Goal: Task Accomplishment & Management: Use online tool/utility

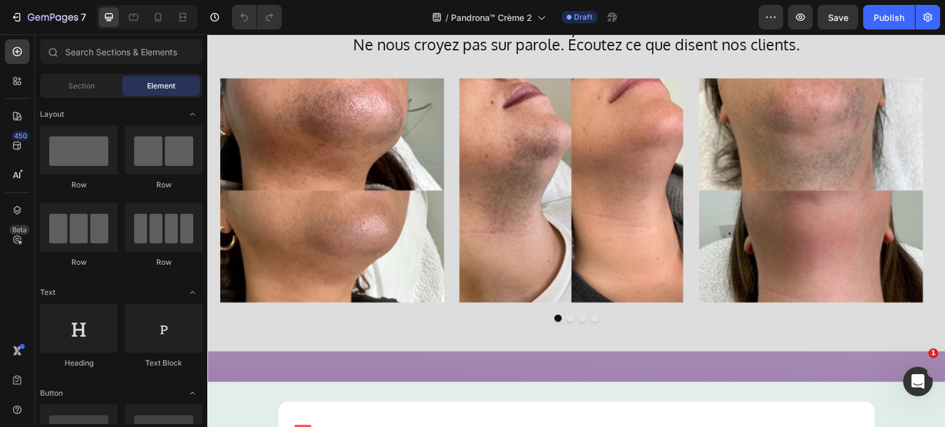
scroll to position [3198, 0]
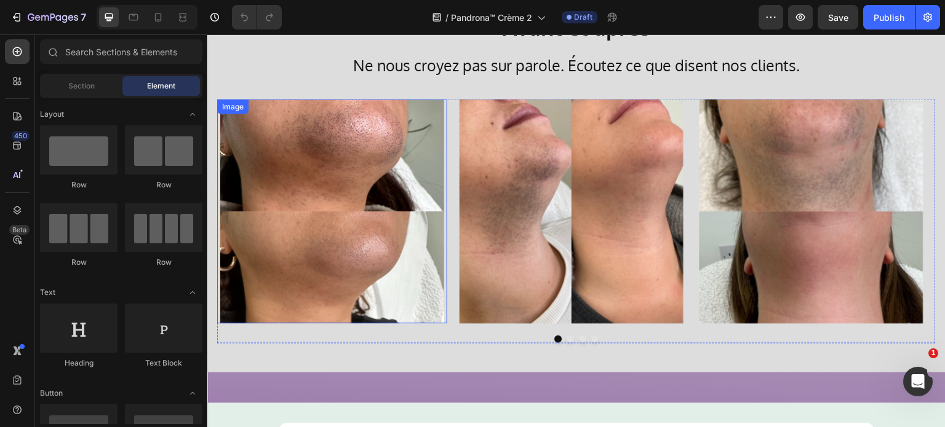
drag, startPoint x: 380, startPoint y: 197, endPoint x: 258, endPoint y: 117, distance: 145.3
click at [380, 197] on img at bounding box center [332, 211] width 224 height 224
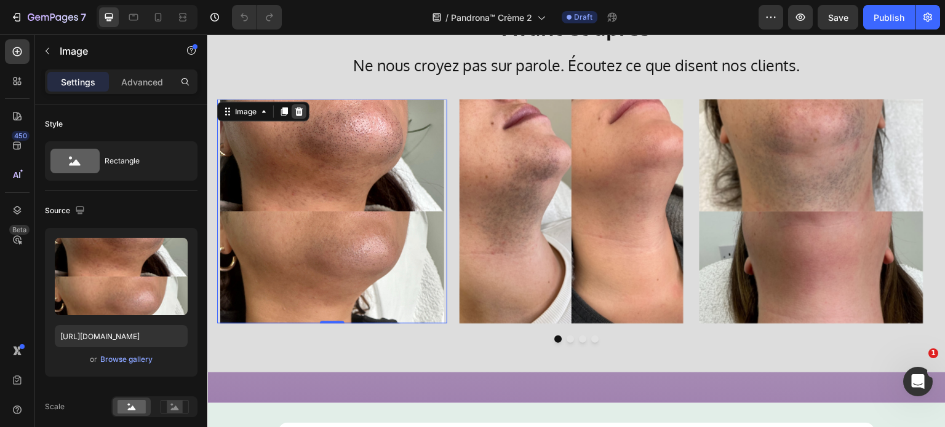
click at [298, 108] on icon at bounding box center [299, 111] width 10 height 10
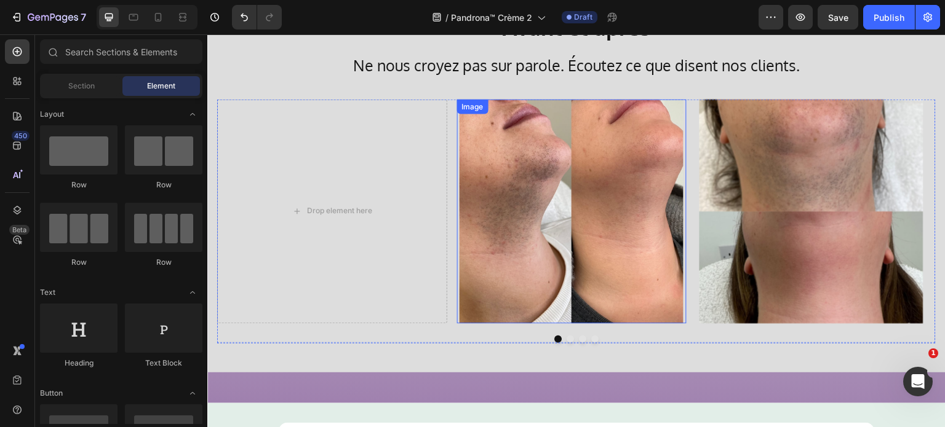
click at [510, 159] on img at bounding box center [571, 211] width 224 height 224
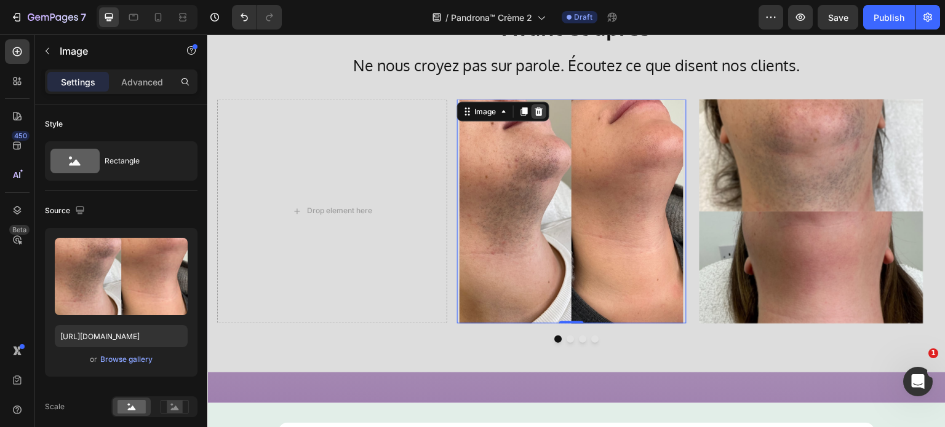
click at [537, 113] on icon at bounding box center [538, 111] width 8 height 9
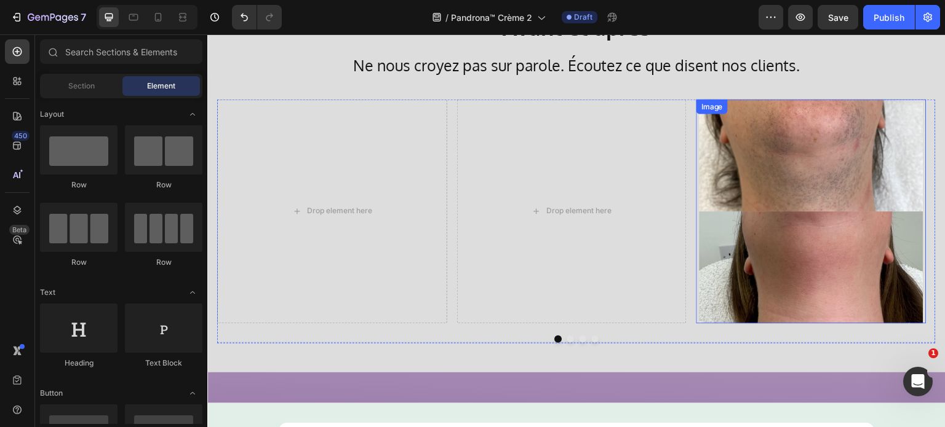
click at [743, 152] on img at bounding box center [811, 211] width 224 height 224
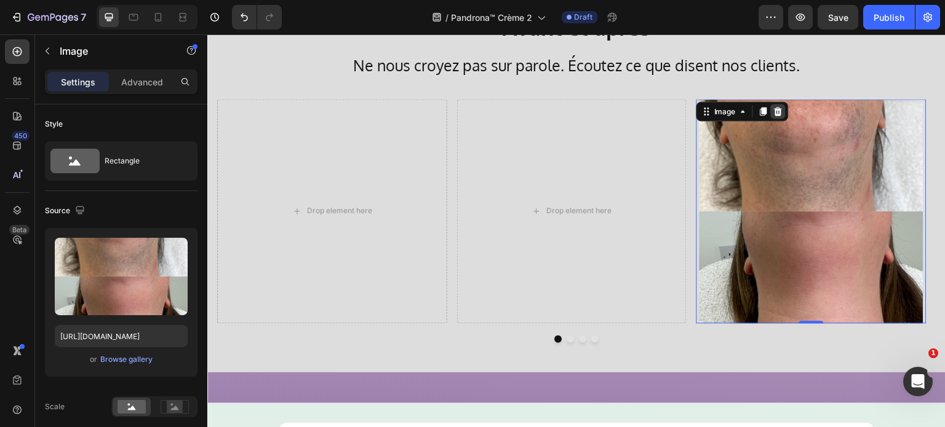
click at [775, 109] on icon at bounding box center [778, 111] width 8 height 9
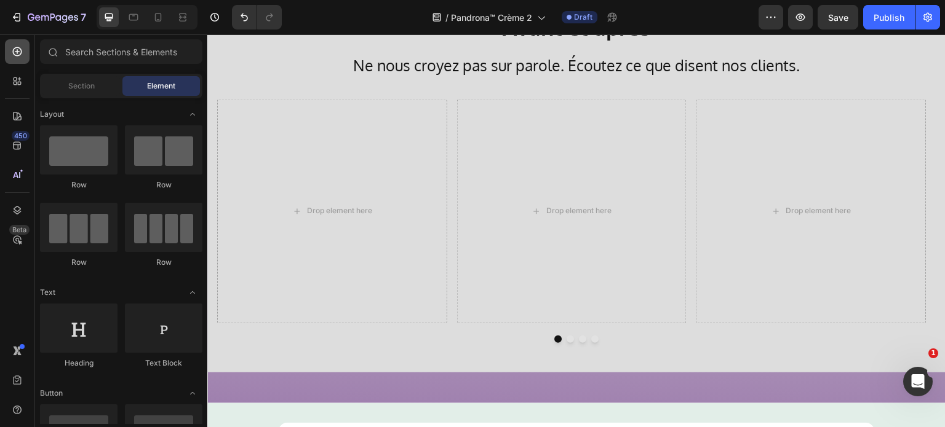
click at [25, 50] on div at bounding box center [17, 51] width 25 height 25
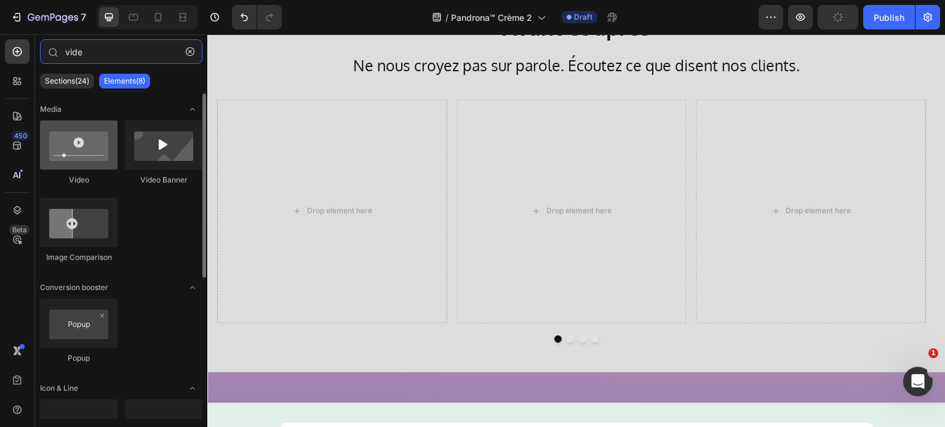
type input "vide"
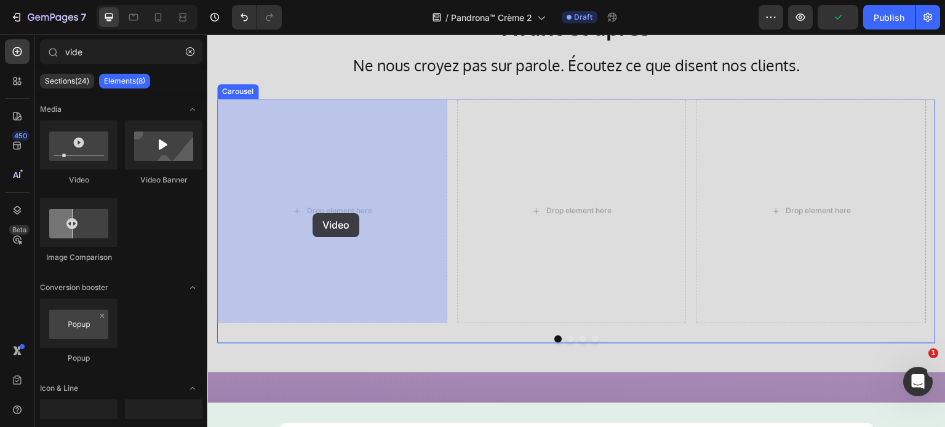
drag, startPoint x: 292, startPoint y: 184, endPoint x: 312, endPoint y: 213, distance: 35.3
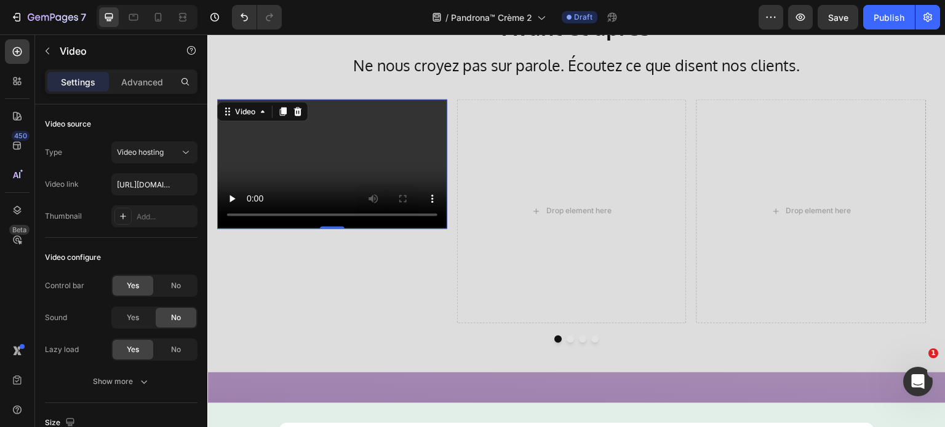
click at [304, 171] on video at bounding box center [332, 163] width 230 height 129
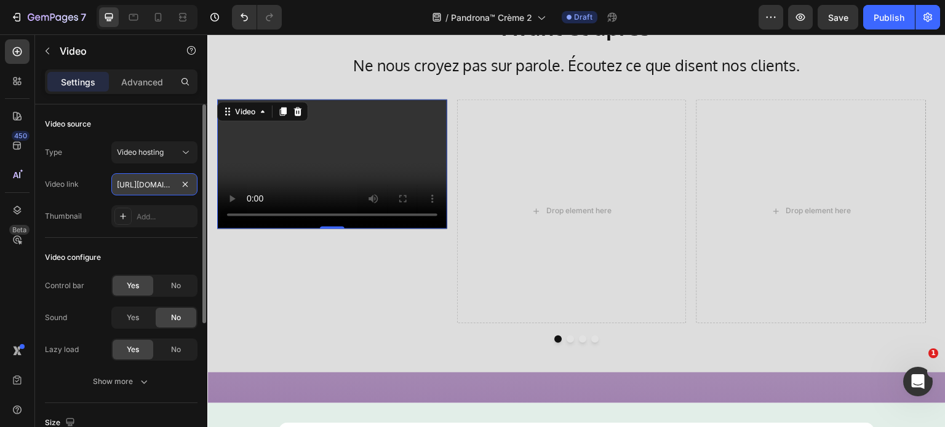
click at [141, 181] on input "[URL][DOMAIN_NAME]" at bounding box center [154, 184] width 86 height 22
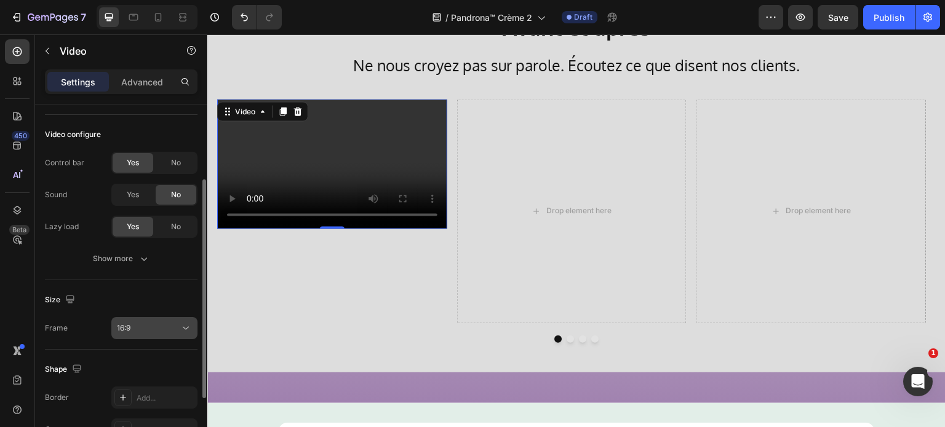
type input "[URL][DOMAIN_NAME]"
click at [127, 328] on span "16:9" at bounding box center [124, 327] width 14 height 9
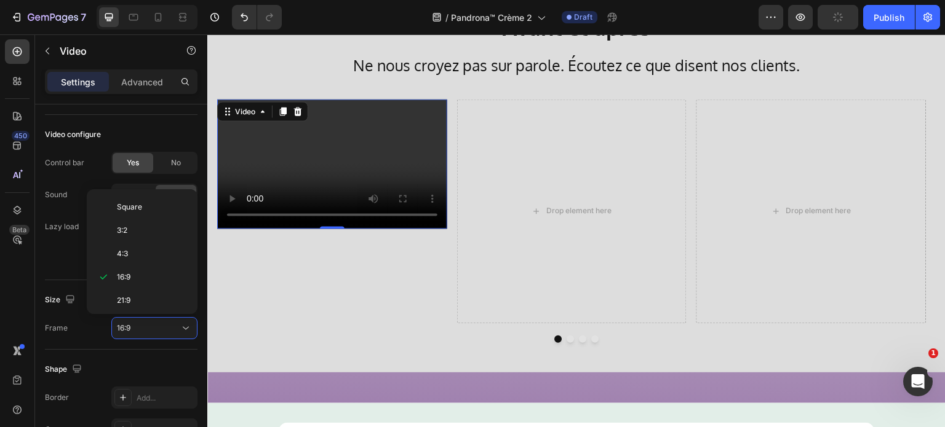
scroll to position [116, 0]
click at [141, 272] on p "9:16" at bounding box center [149, 277] width 65 height 11
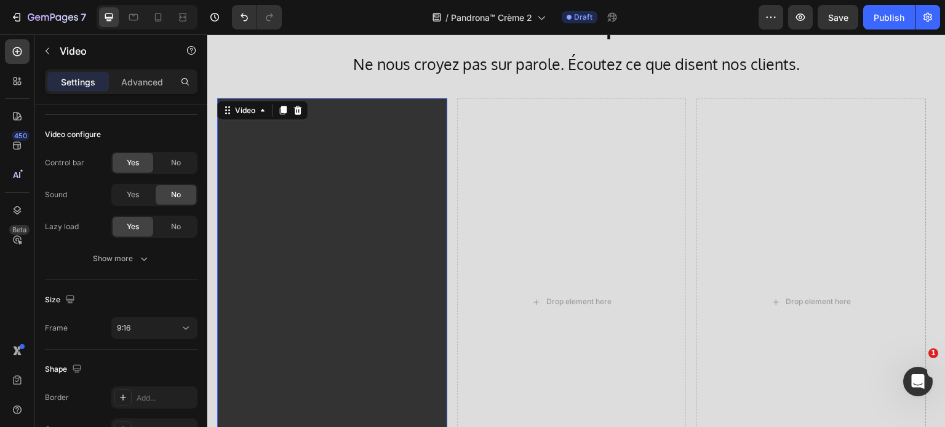
scroll to position [3198, 0]
click at [283, 115] on icon at bounding box center [283, 112] width 7 height 9
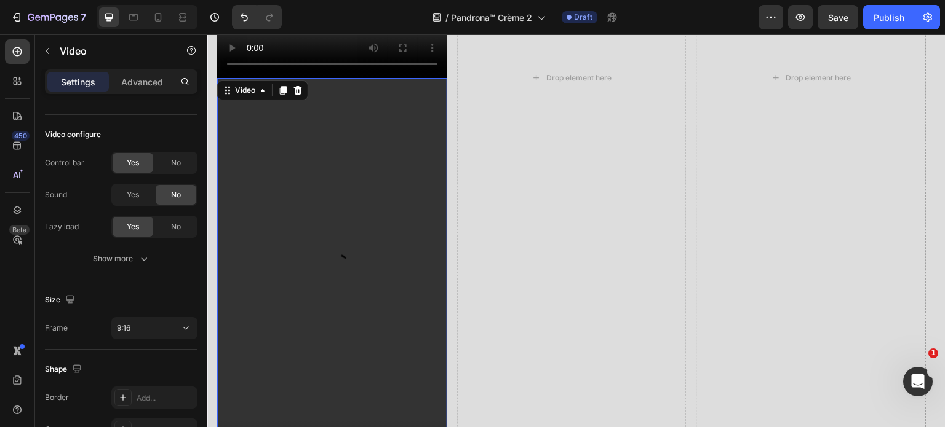
scroll to position [3566, 0]
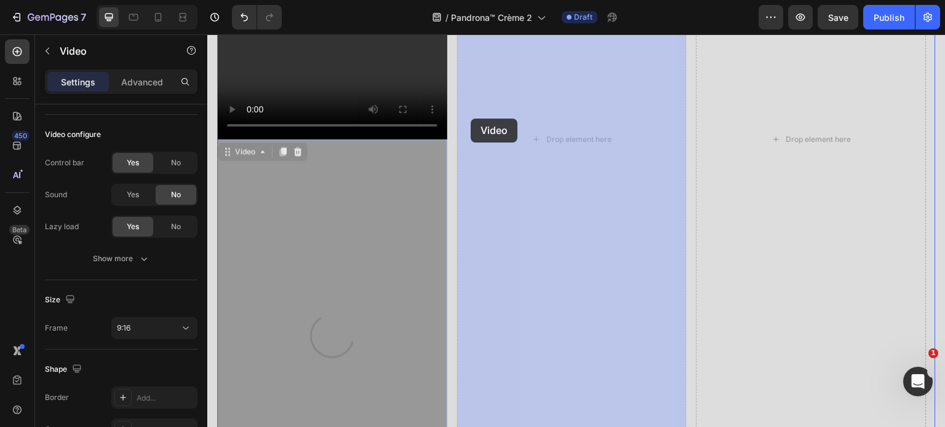
drag, startPoint x: 230, startPoint y: 149, endPoint x: 470, endPoint y: 119, distance: 242.3
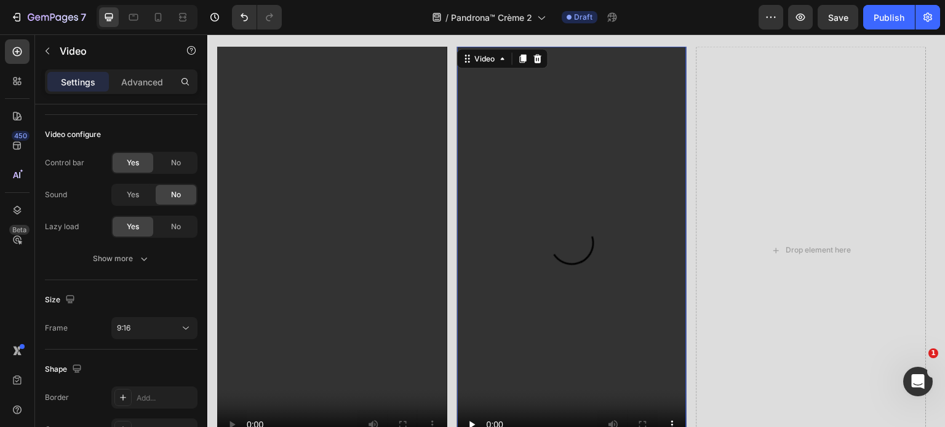
scroll to position [3135, 0]
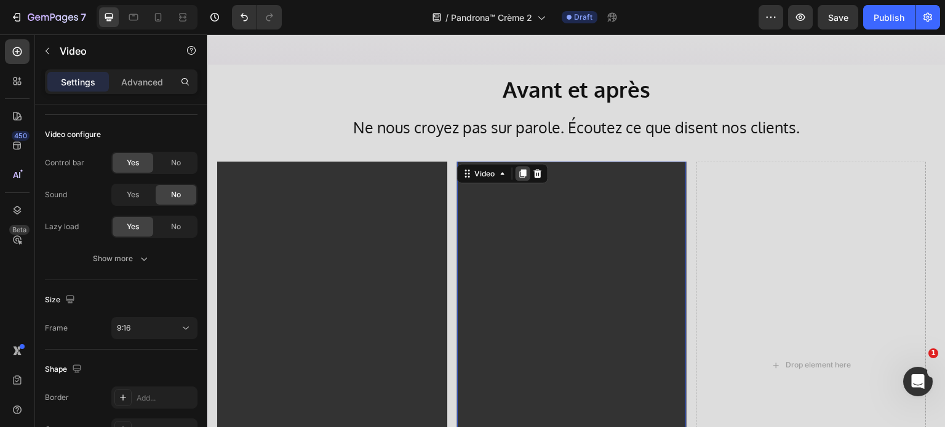
click at [520, 172] on icon at bounding box center [522, 174] width 7 height 9
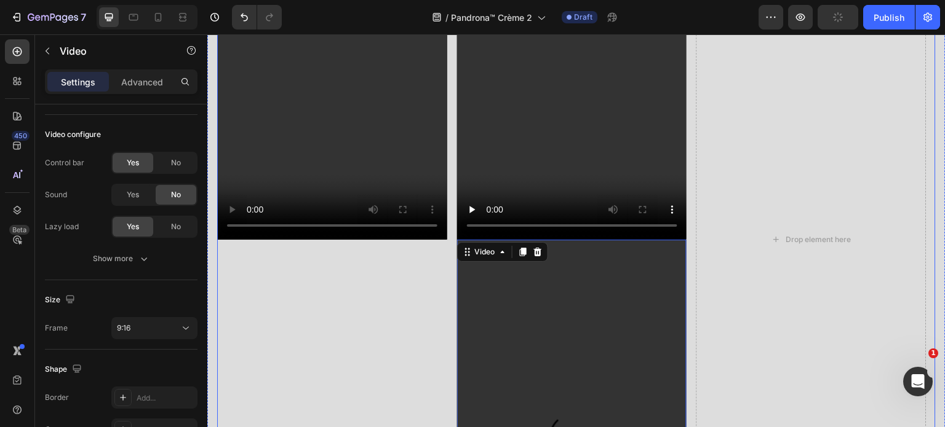
scroll to position [3443, 0]
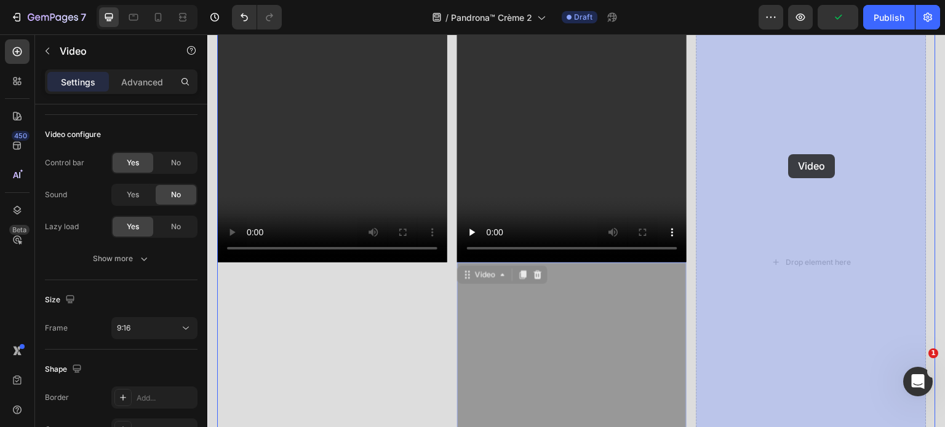
drag, startPoint x: 469, startPoint y: 269, endPoint x: 788, endPoint y: 154, distance: 338.4
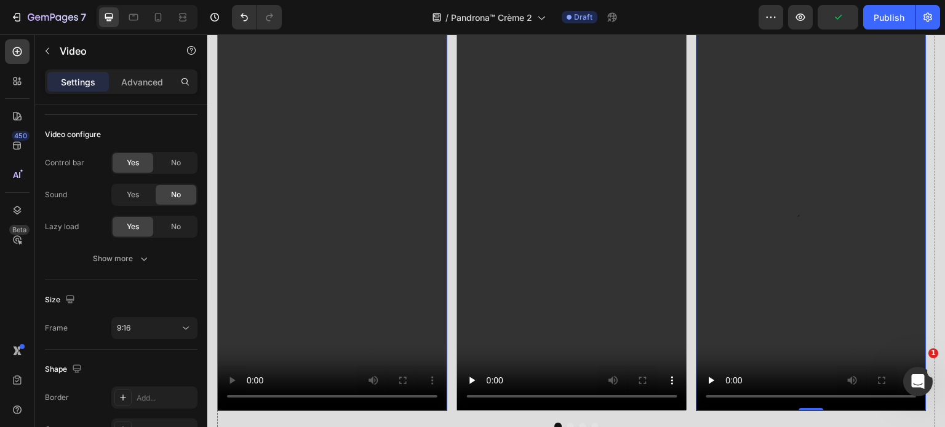
scroll to position [3258, 0]
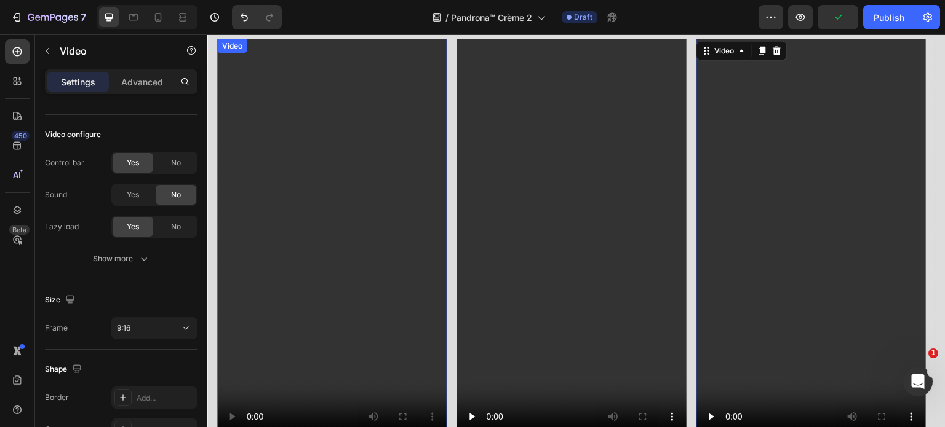
click at [296, 164] on video at bounding box center [332, 242] width 230 height 408
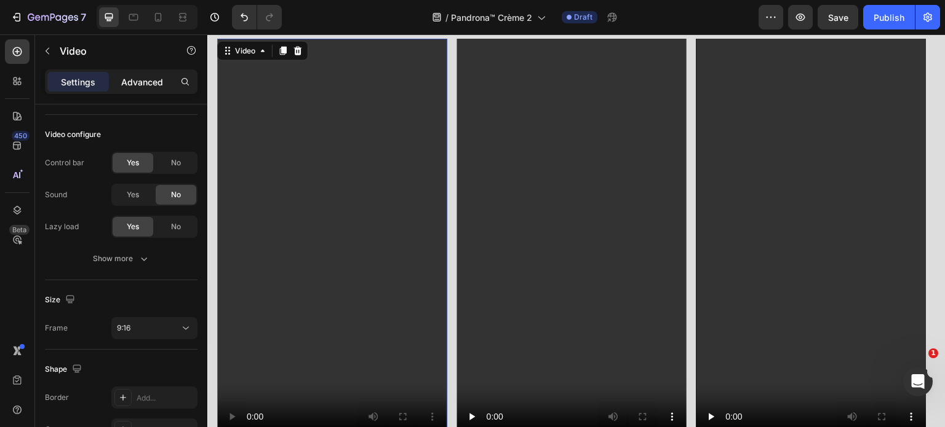
click at [140, 82] on p "Advanced" at bounding box center [142, 82] width 42 height 13
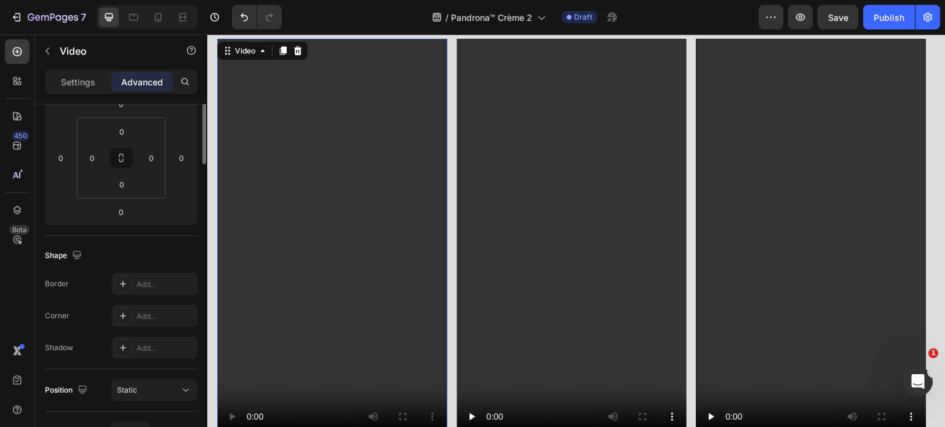
scroll to position [61, 0]
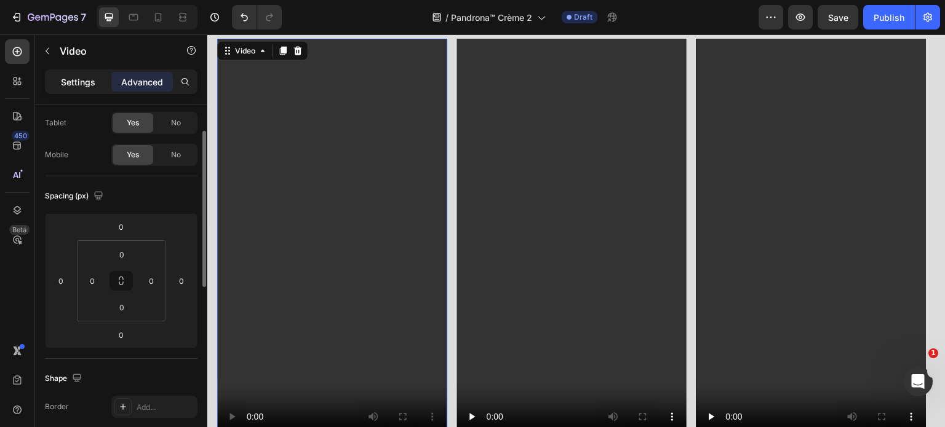
click at [69, 76] on p "Settings" at bounding box center [78, 82] width 34 height 13
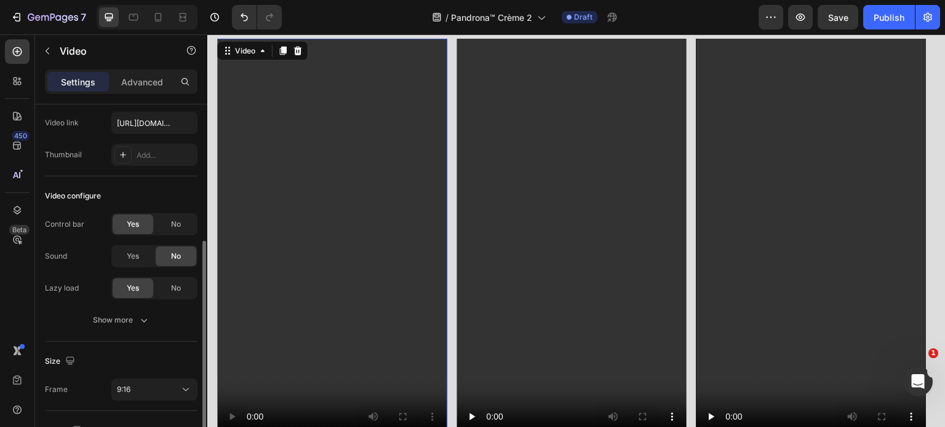
scroll to position [226, 0]
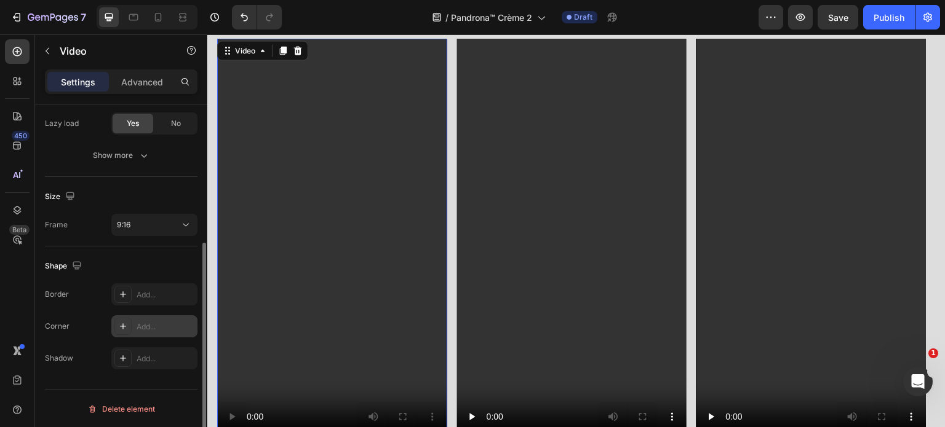
click at [146, 325] on div "Add..." at bounding box center [166, 327] width 58 height 11
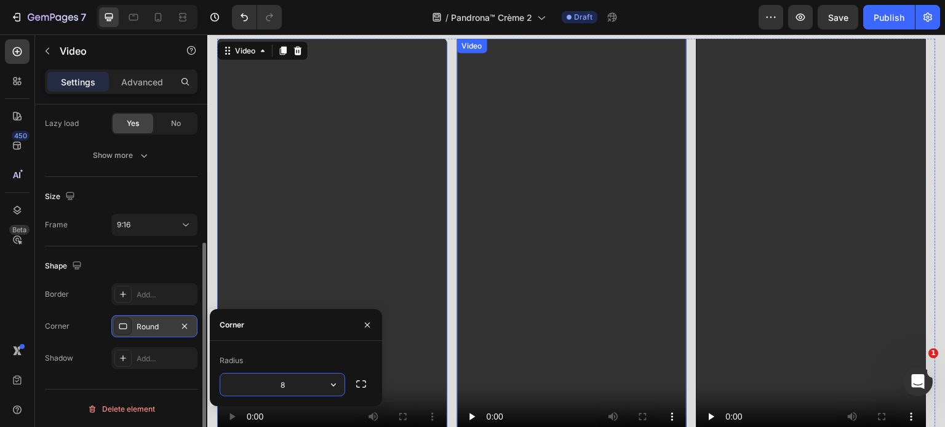
click at [579, 157] on video at bounding box center [572, 242] width 230 height 408
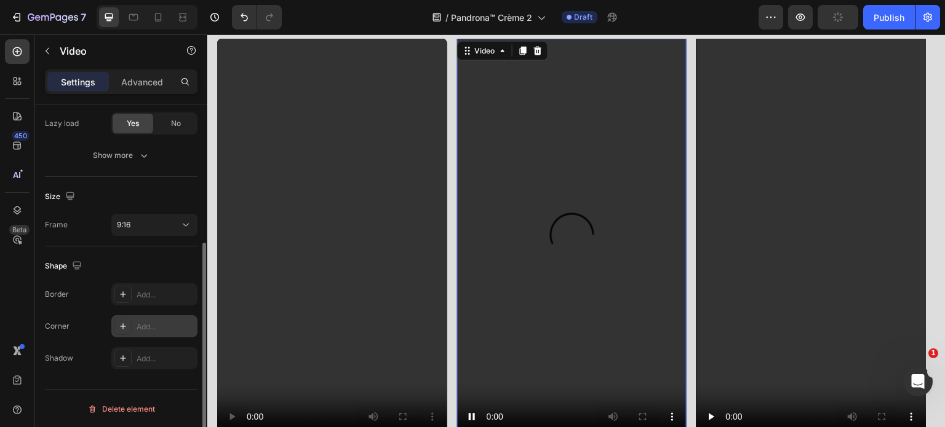
click at [141, 322] on div "Add..." at bounding box center [166, 327] width 58 height 11
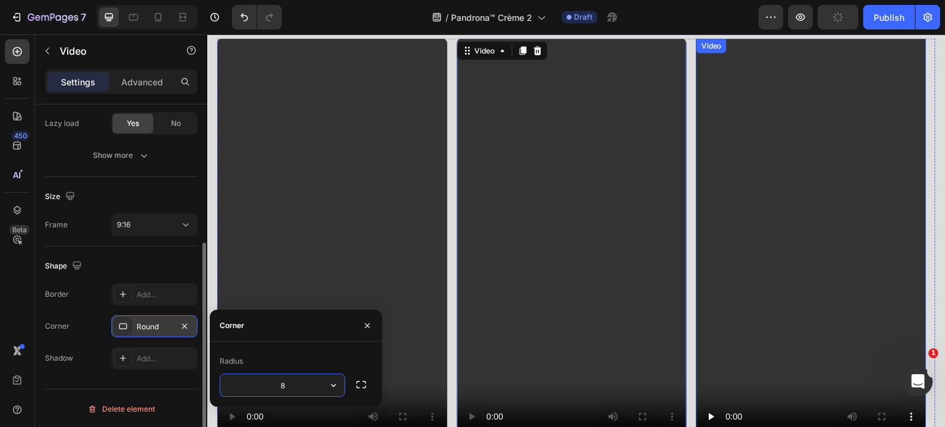
click at [748, 181] on video at bounding box center [811, 242] width 230 height 408
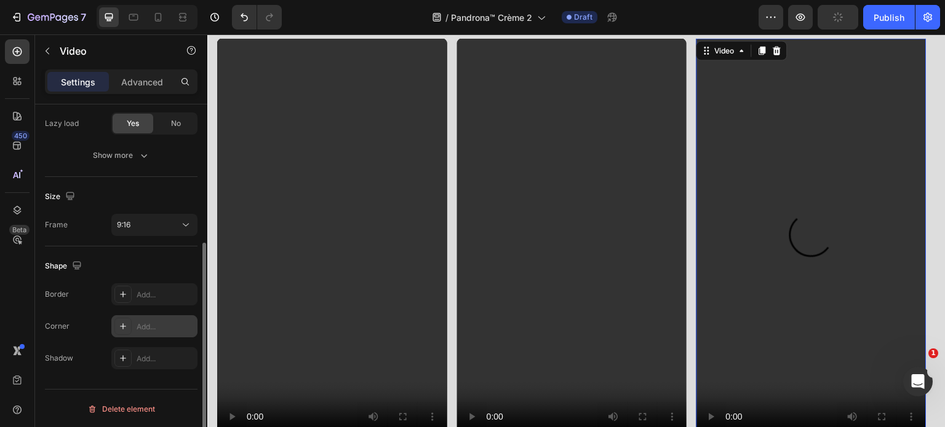
click at [150, 324] on div "Add..." at bounding box center [166, 327] width 58 height 11
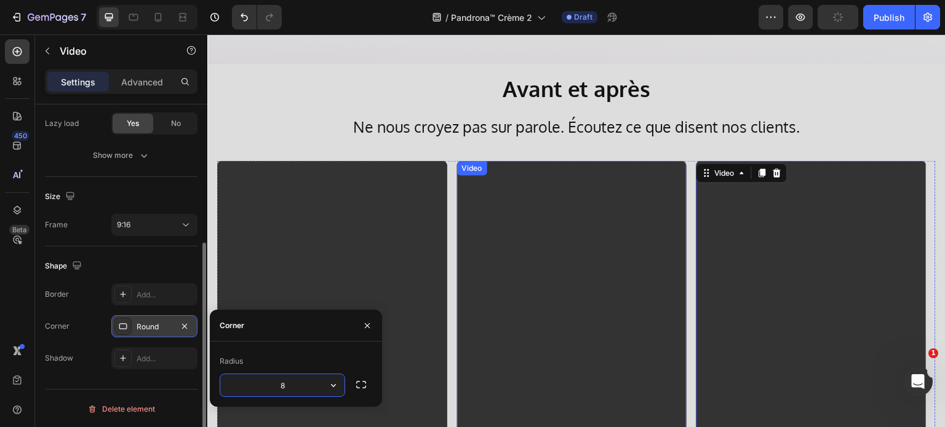
scroll to position [3135, 0]
click at [446, 200] on div "Video Video Video 0 Image" at bounding box center [576, 365] width 718 height 408
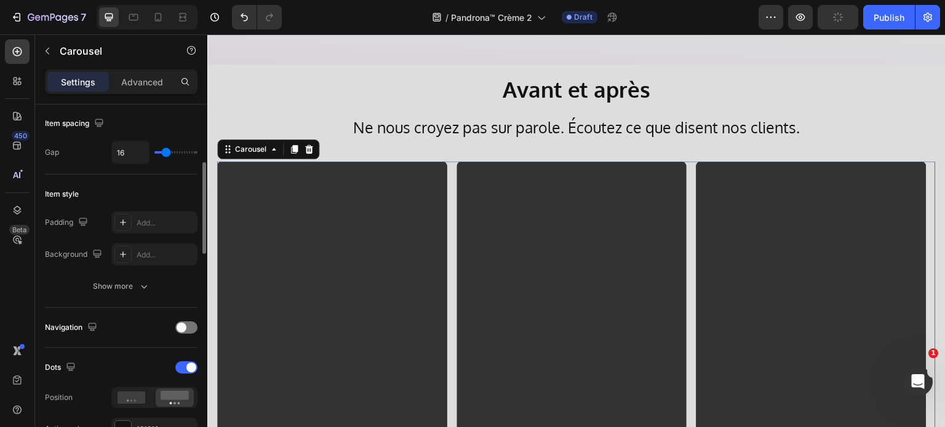
scroll to position [0, 0]
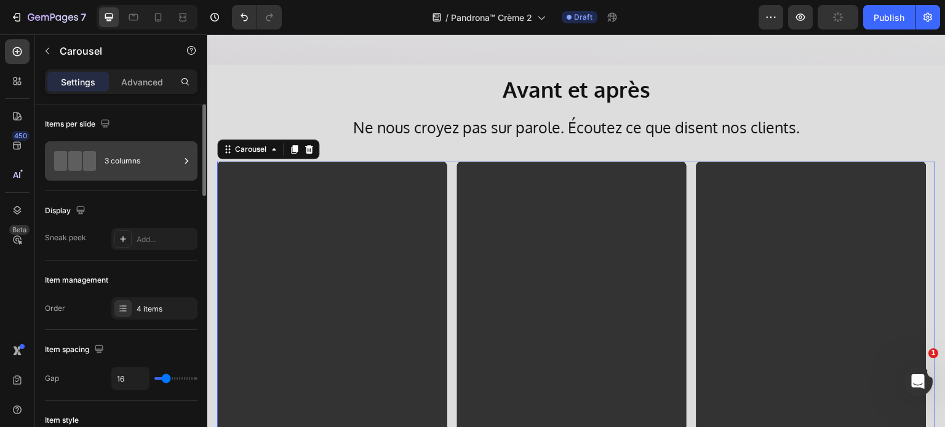
click at [133, 165] on div "3 columns" at bounding box center [142, 161] width 75 height 28
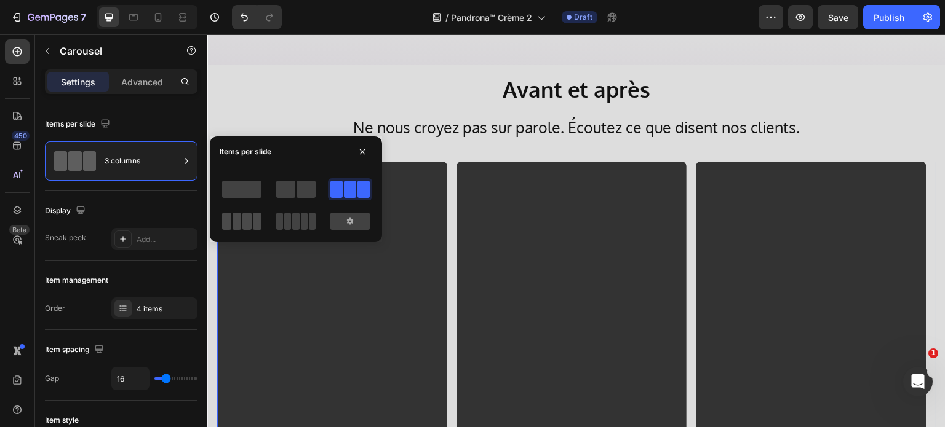
drag, startPoint x: 232, startPoint y: 223, endPoint x: 434, endPoint y: 160, distance: 210.4
click at [232, 223] on span at bounding box center [236, 221] width 9 height 17
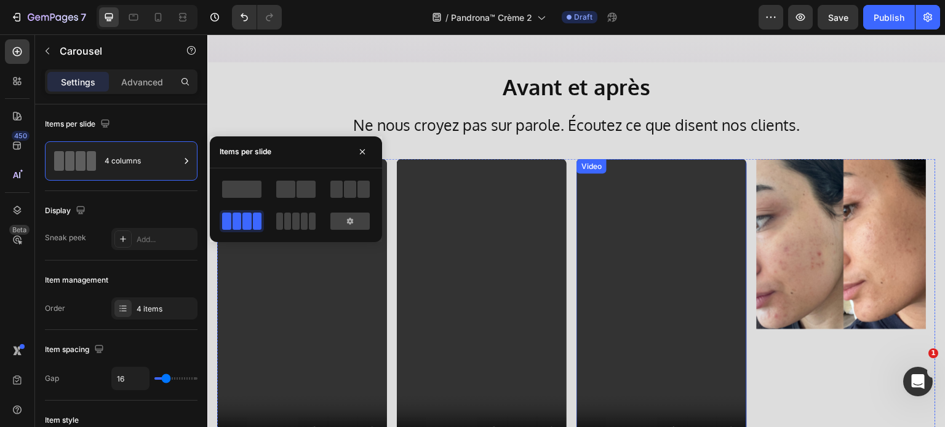
scroll to position [3135, 0]
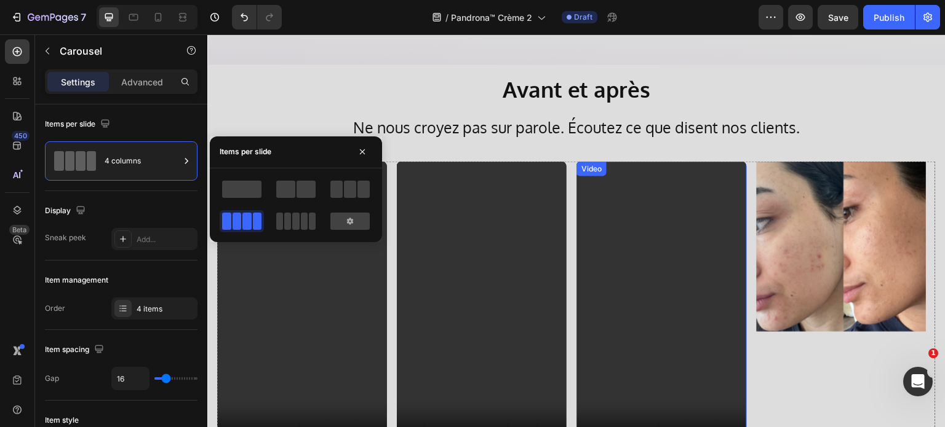
click at [632, 173] on video at bounding box center [661, 312] width 170 height 302
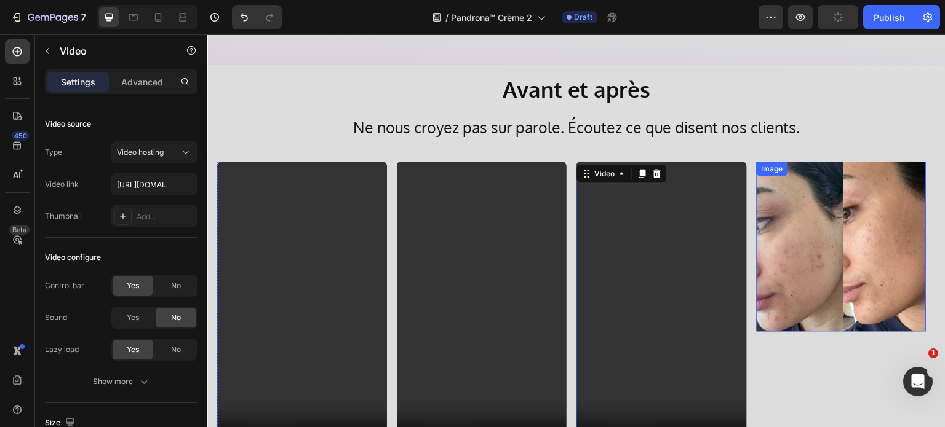
click at [787, 212] on img at bounding box center [841, 246] width 170 height 170
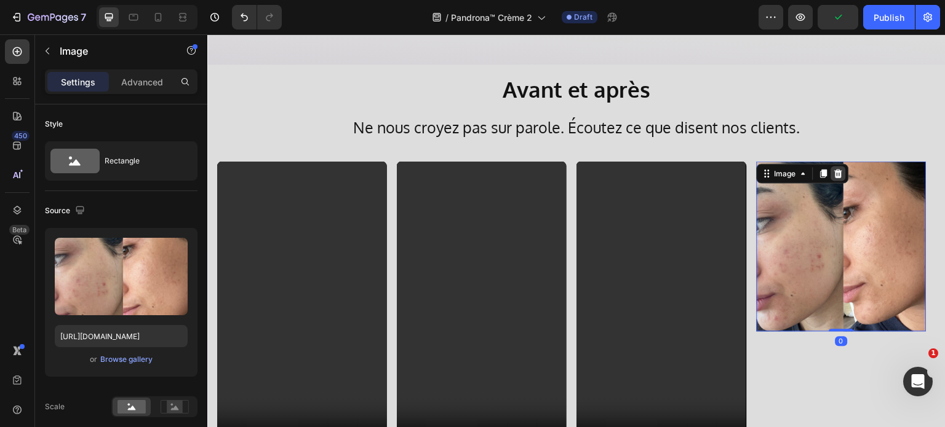
click at [836, 175] on icon at bounding box center [838, 173] width 8 height 9
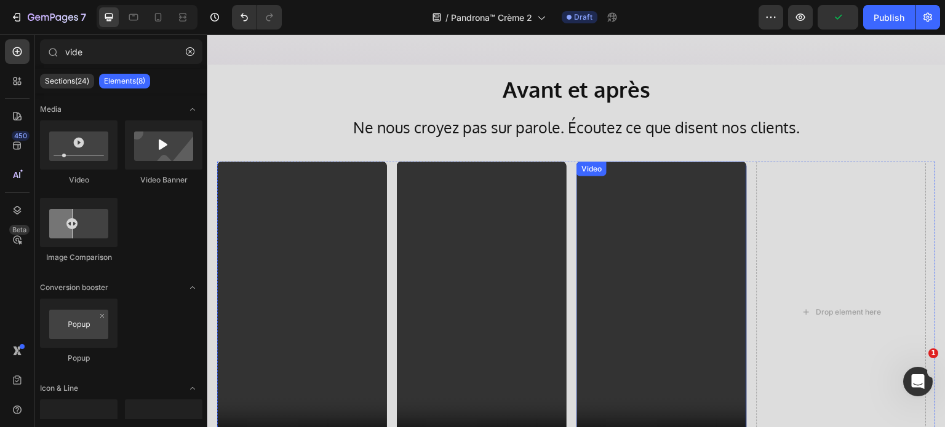
click at [651, 192] on video at bounding box center [661, 312] width 170 height 302
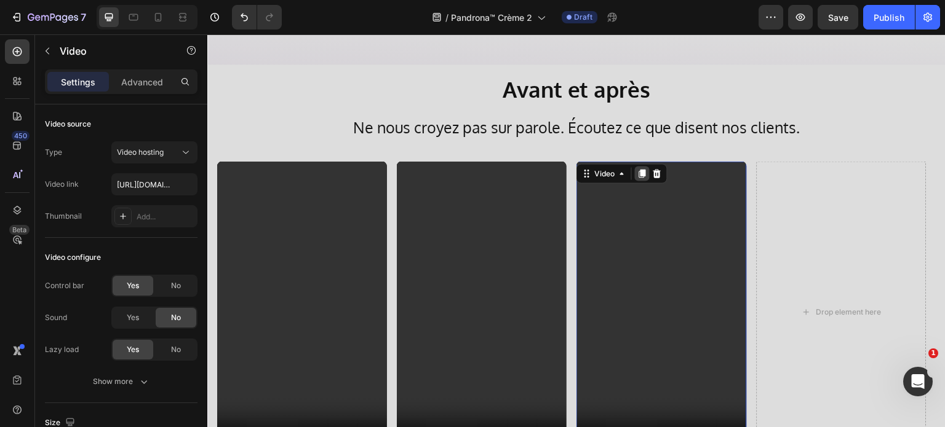
click at [640, 175] on icon at bounding box center [642, 173] width 10 height 10
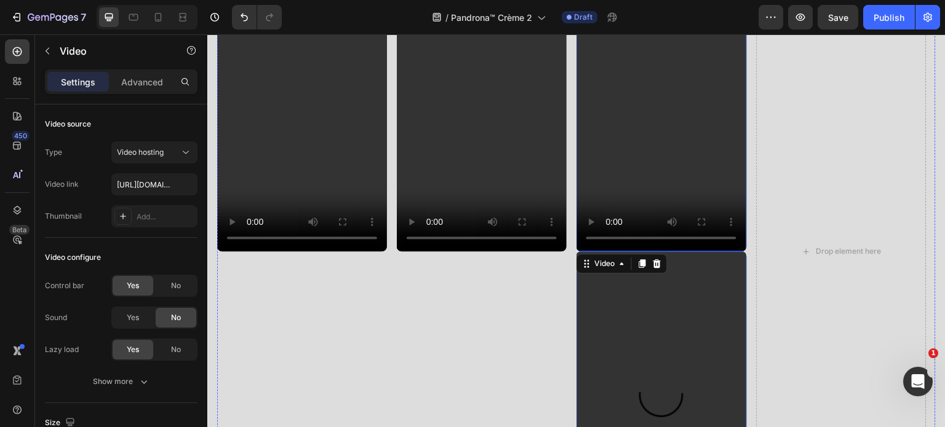
scroll to position [3275, 0]
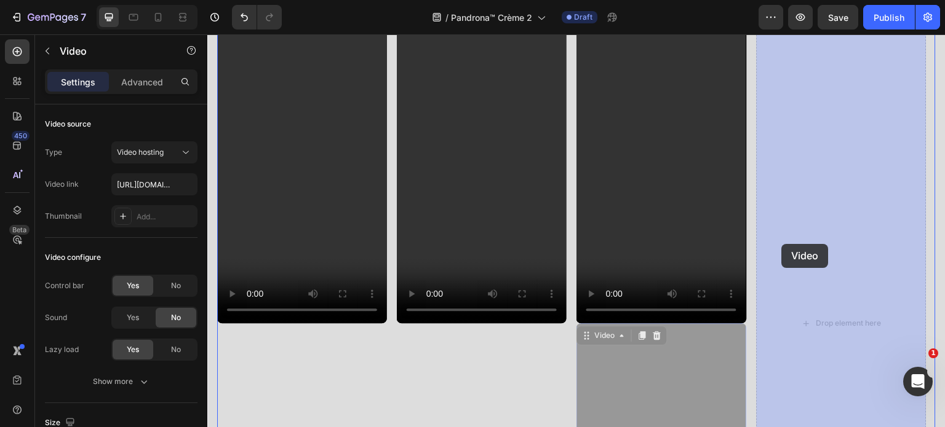
drag, startPoint x: 585, startPoint y: 331, endPoint x: 783, endPoint y: 244, distance: 216.4
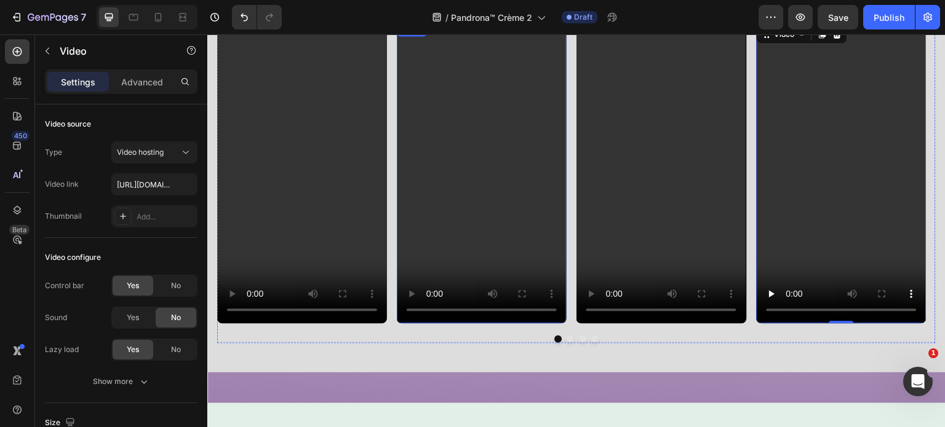
click at [525, 194] on video at bounding box center [482, 173] width 170 height 302
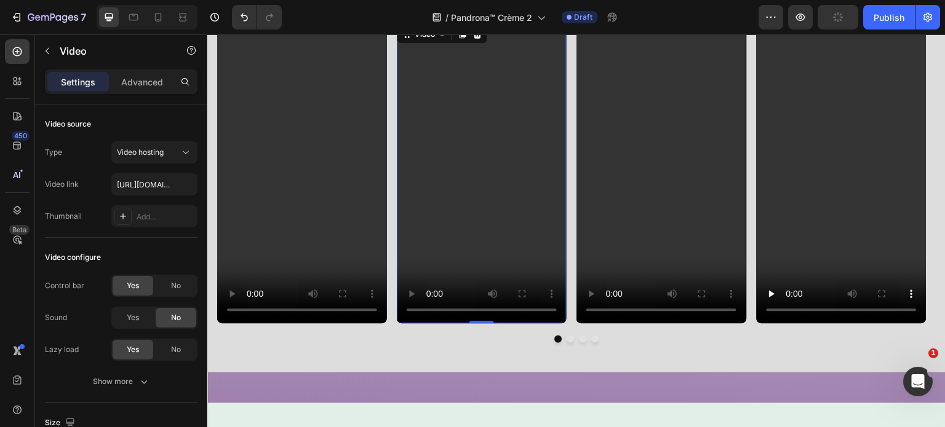
click at [432, 221] on video at bounding box center [482, 173] width 170 height 302
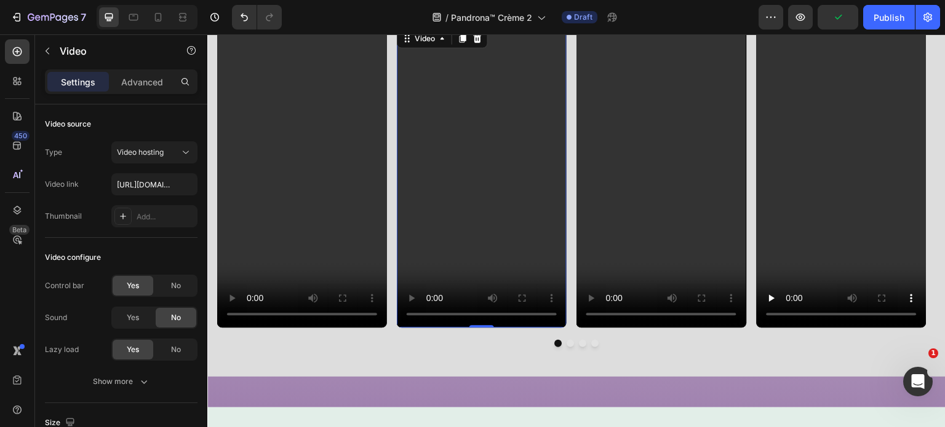
scroll to position [3152, 0]
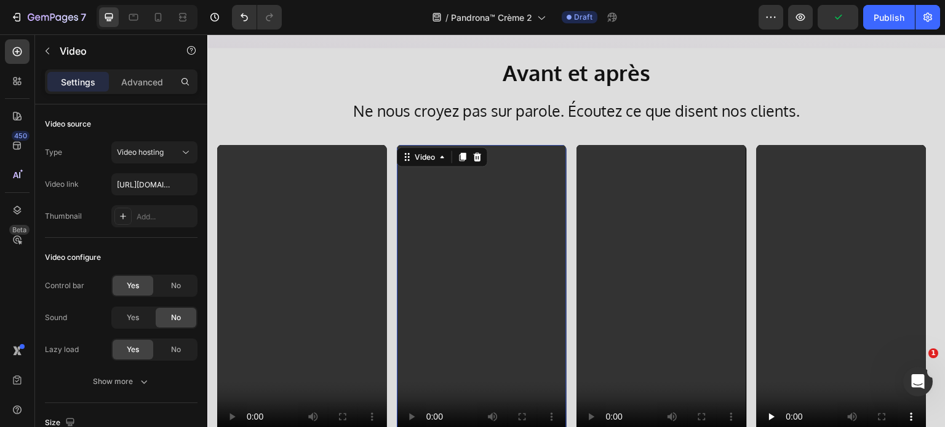
click at [453, 220] on video at bounding box center [482, 296] width 170 height 302
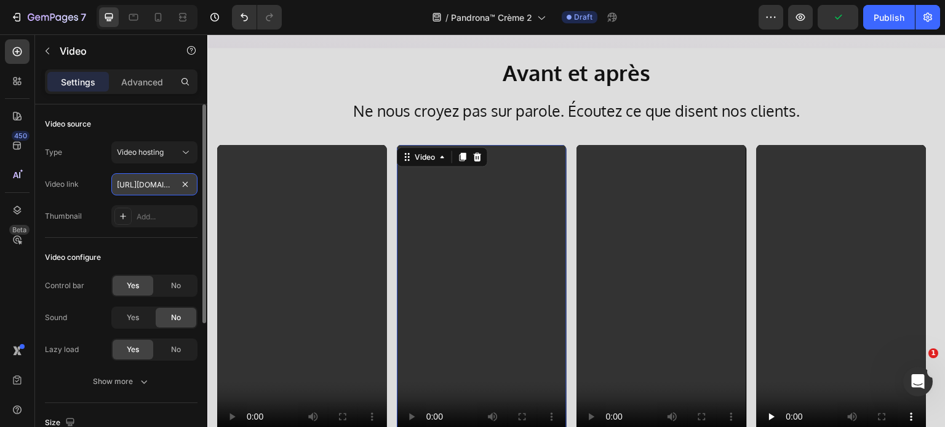
click at [154, 186] on input "[URL][DOMAIN_NAME]" at bounding box center [154, 184] width 86 height 22
paste input "6f68ab503dd848c19580f65963c19116"
type input "[URL][DOMAIN_NAME]"
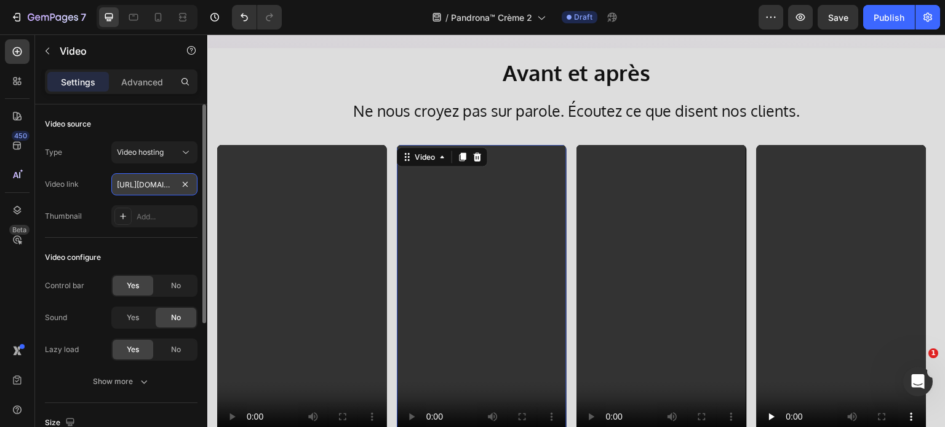
scroll to position [0, 228]
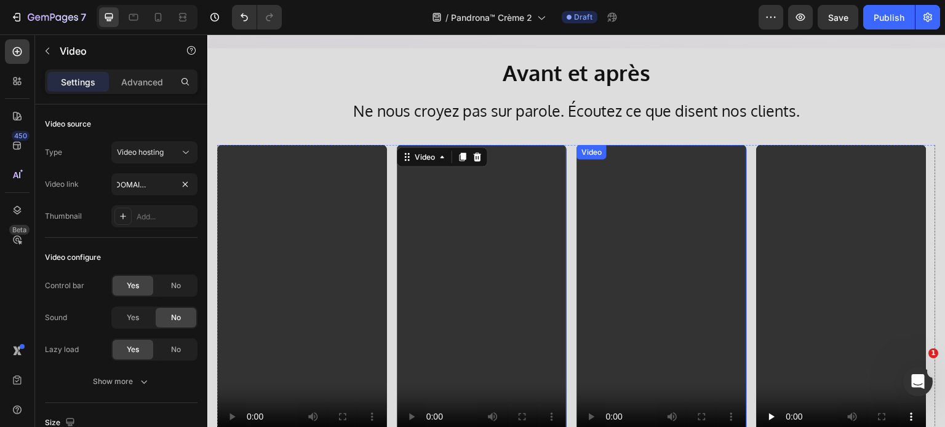
click at [672, 223] on video at bounding box center [661, 296] width 170 height 302
click at [655, 200] on video at bounding box center [661, 296] width 170 height 302
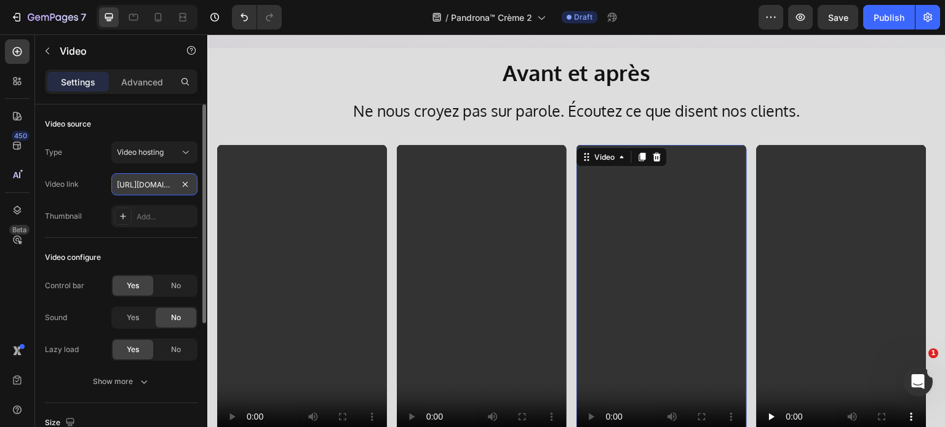
click at [167, 186] on input "[URL][DOMAIN_NAME]" at bounding box center [154, 184] width 86 height 22
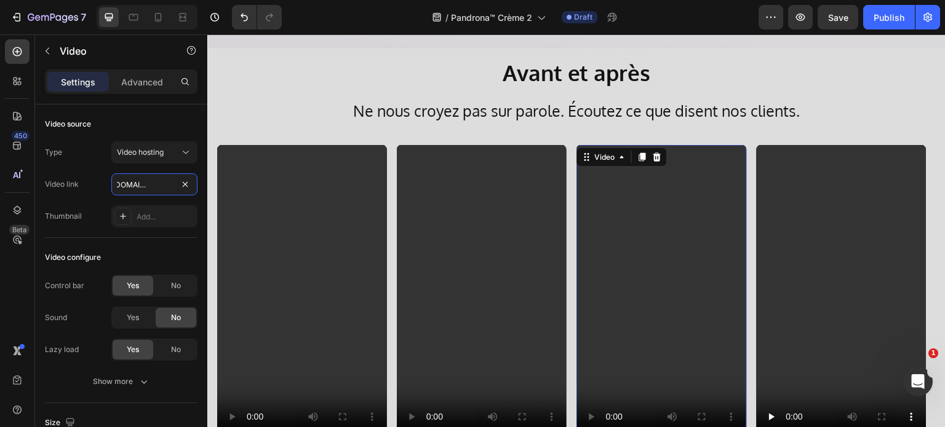
type input "[URL][DOMAIN_NAME]"
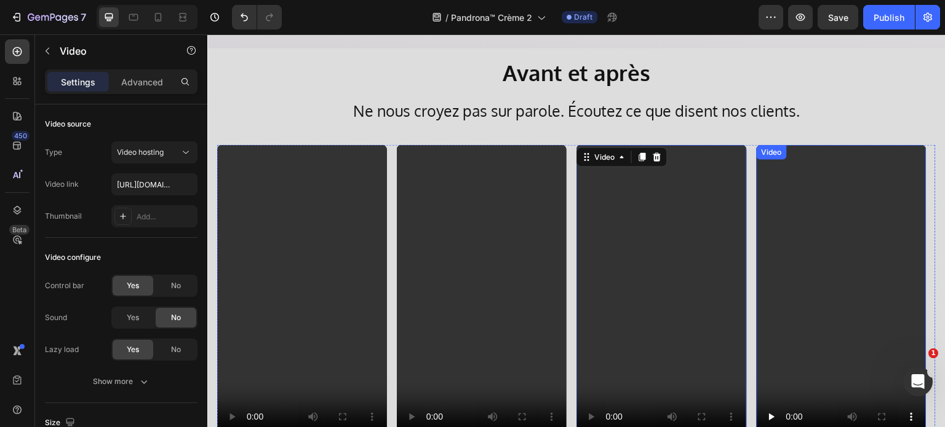
click at [875, 220] on video at bounding box center [841, 296] width 170 height 302
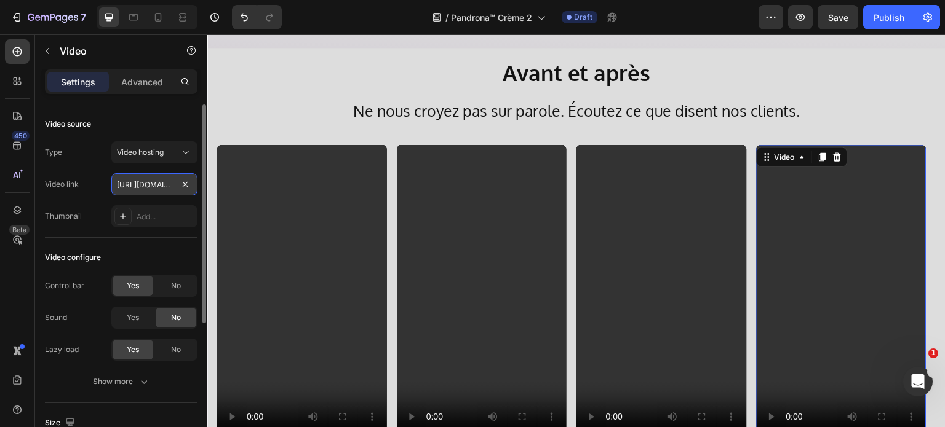
click at [162, 179] on input "[URL][DOMAIN_NAME]" at bounding box center [154, 184] width 86 height 22
paste input "b186ef1660d549cd82debe4deea68d36"
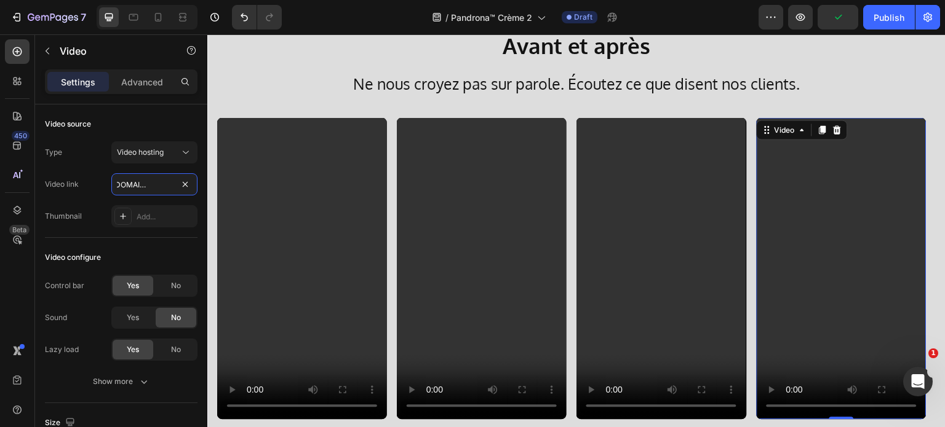
scroll to position [3152, 0]
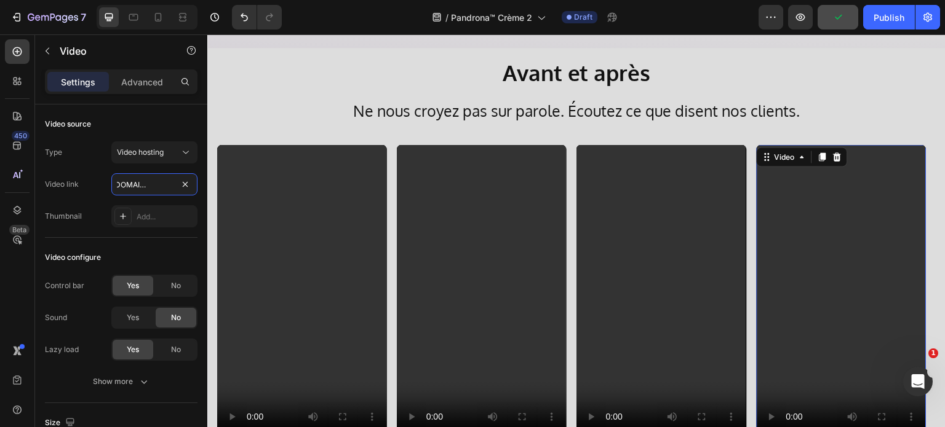
type input "[URL][DOMAIN_NAME]"
click at [835, 12] on icon "button" at bounding box center [837, 17] width 12 height 12
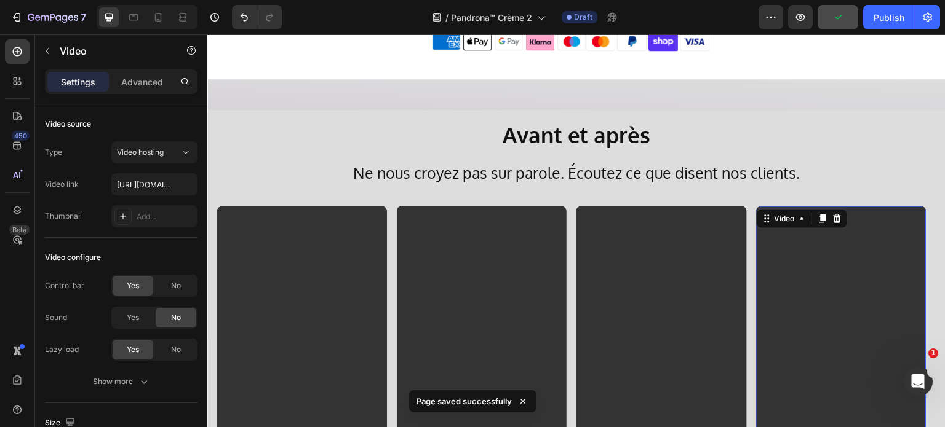
scroll to position [3214, 0]
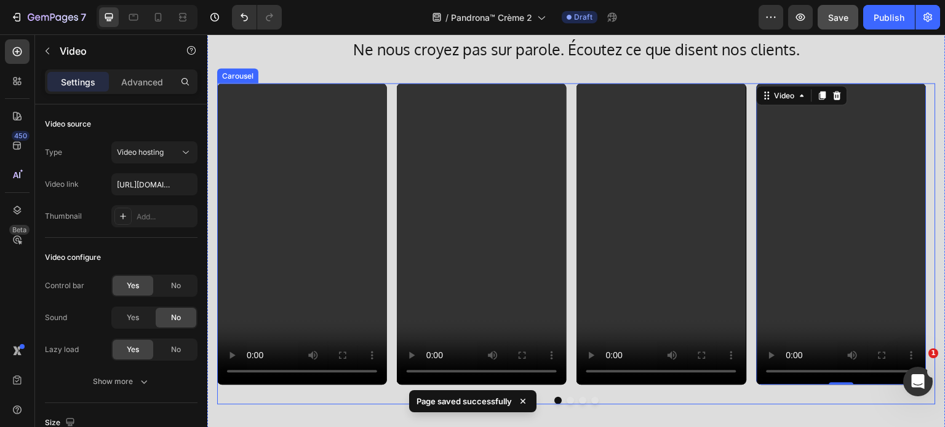
click at [391, 372] on div "Video Video Video Video 0" at bounding box center [576, 234] width 718 height 302
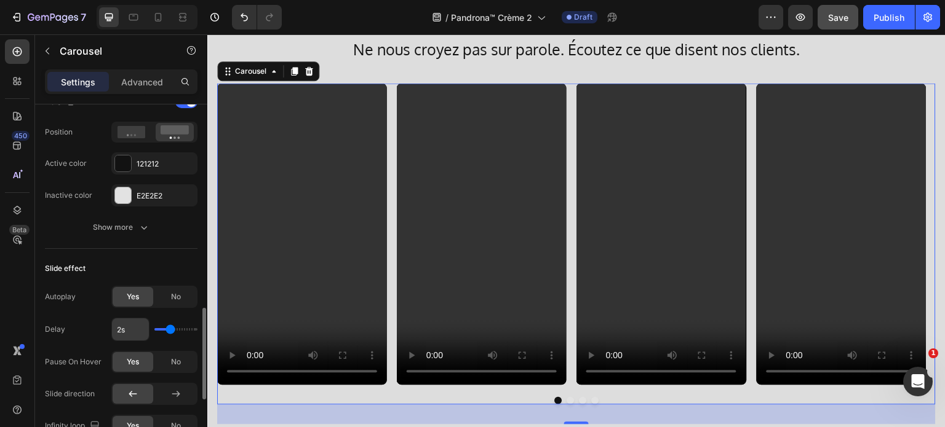
scroll to position [553, 0]
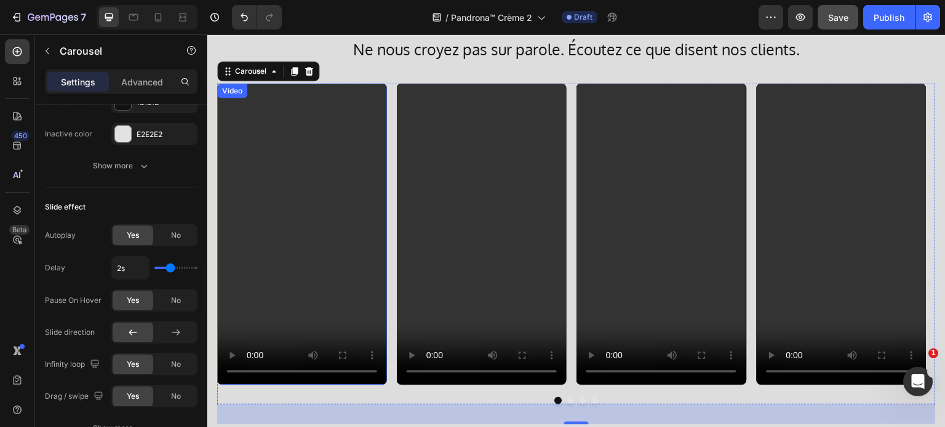
click at [321, 281] on video at bounding box center [302, 234] width 170 height 302
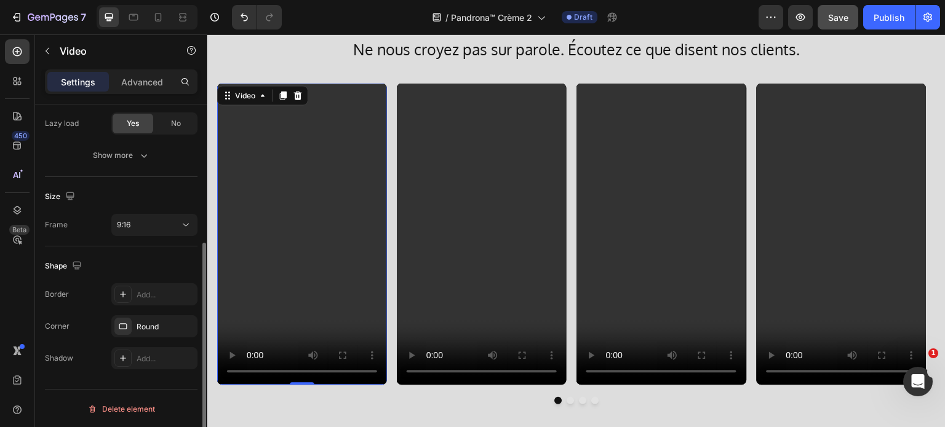
scroll to position [165, 0]
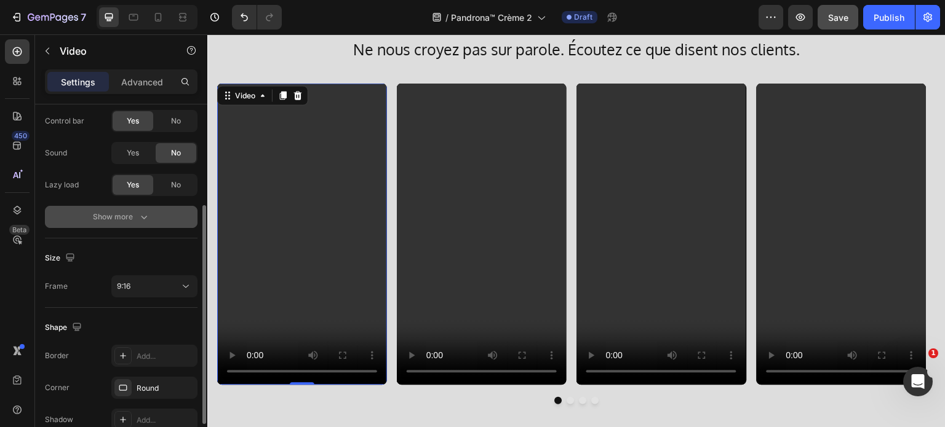
click at [127, 213] on div "Show more" at bounding box center [121, 217] width 57 height 12
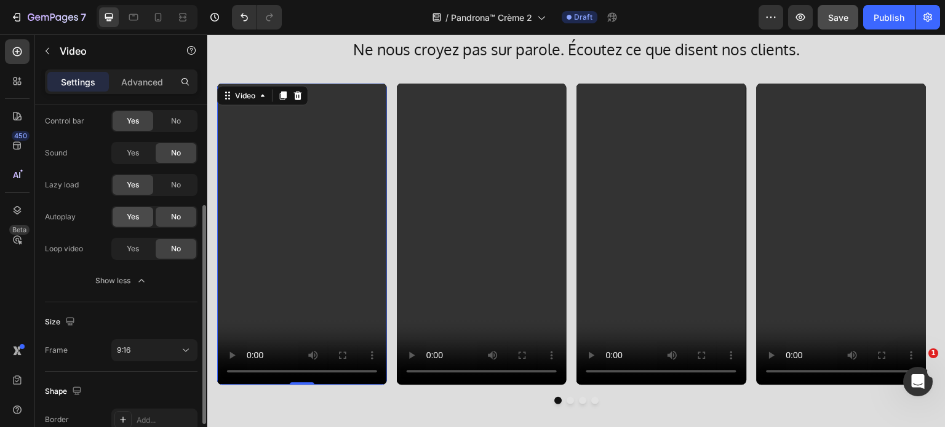
click at [142, 221] on div "Yes" at bounding box center [133, 217] width 41 height 20
click at [135, 248] on span "Yes" at bounding box center [133, 249] width 12 height 11
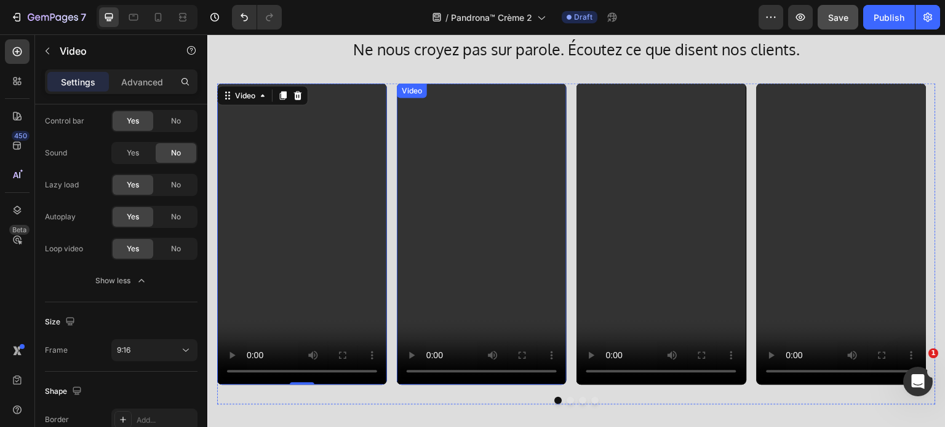
click at [436, 210] on video at bounding box center [482, 234] width 170 height 302
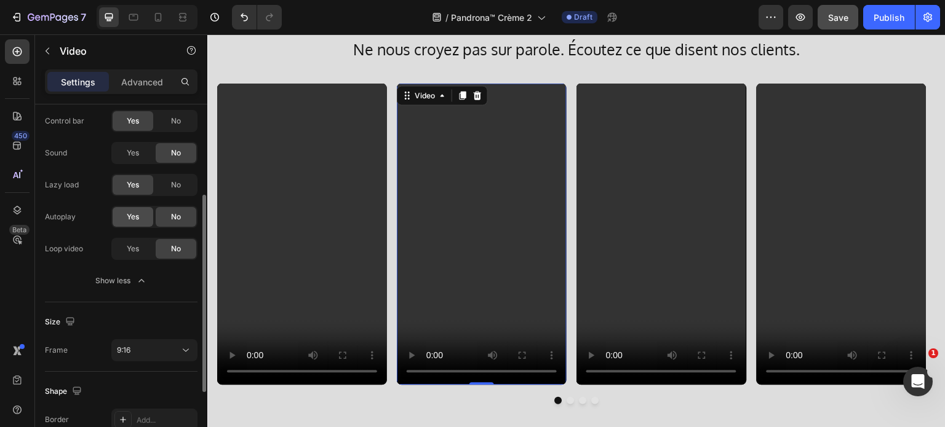
click at [133, 218] on span "Yes" at bounding box center [133, 217] width 12 height 11
click at [125, 258] on div "Yes No" at bounding box center [154, 249] width 86 height 22
click at [141, 247] on div "Yes" at bounding box center [133, 249] width 41 height 20
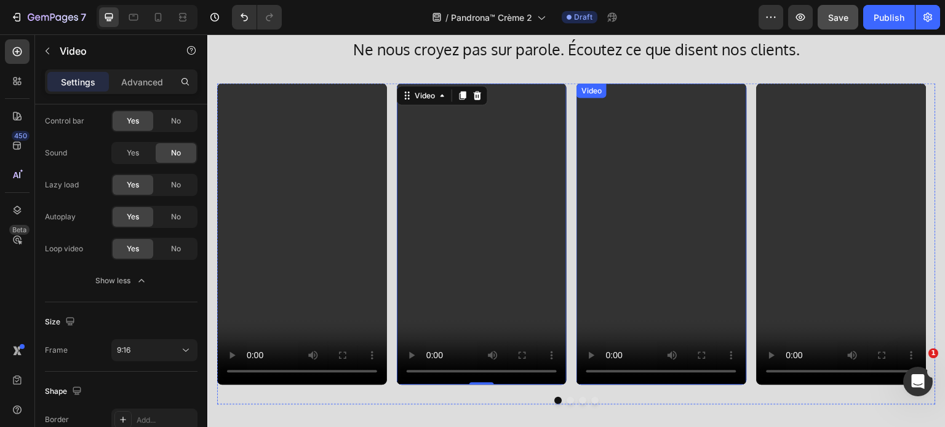
click at [646, 172] on video at bounding box center [661, 234] width 170 height 302
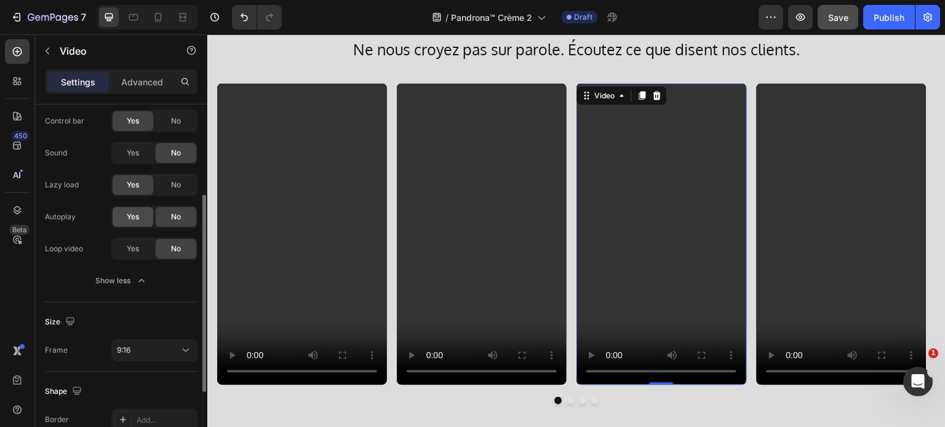
click at [135, 213] on span "Yes" at bounding box center [133, 217] width 12 height 11
click at [125, 240] on div "Yes" at bounding box center [133, 249] width 41 height 20
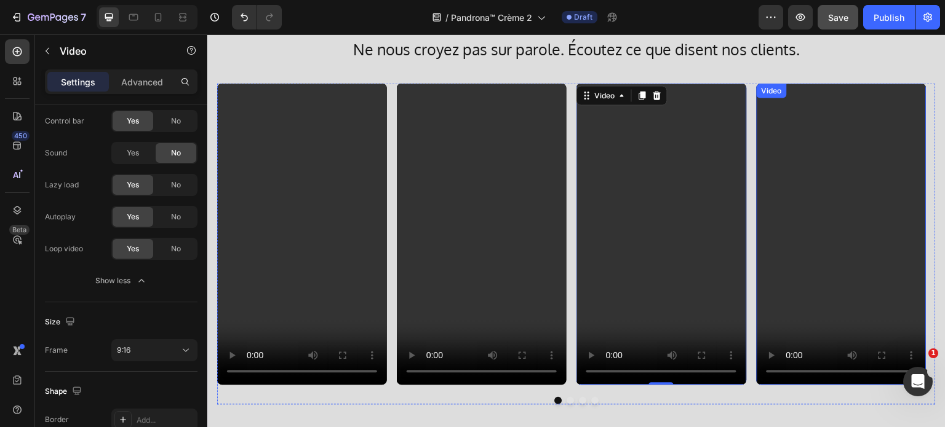
drag, startPoint x: 794, startPoint y: 152, endPoint x: 624, endPoint y: 170, distance: 171.3
click at [794, 152] on video at bounding box center [841, 234] width 170 height 302
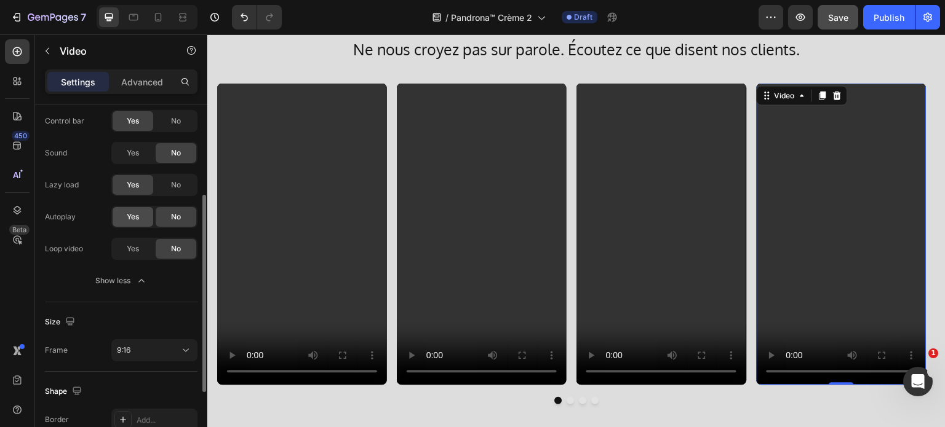
click at [132, 219] on span "Yes" at bounding box center [133, 217] width 12 height 11
click at [130, 240] on div "Yes" at bounding box center [133, 249] width 41 height 20
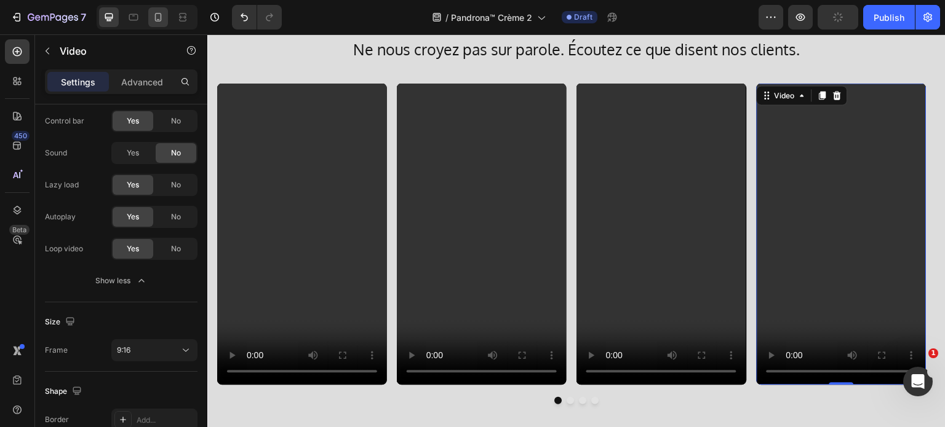
click at [160, 18] on icon at bounding box center [158, 17] width 7 height 9
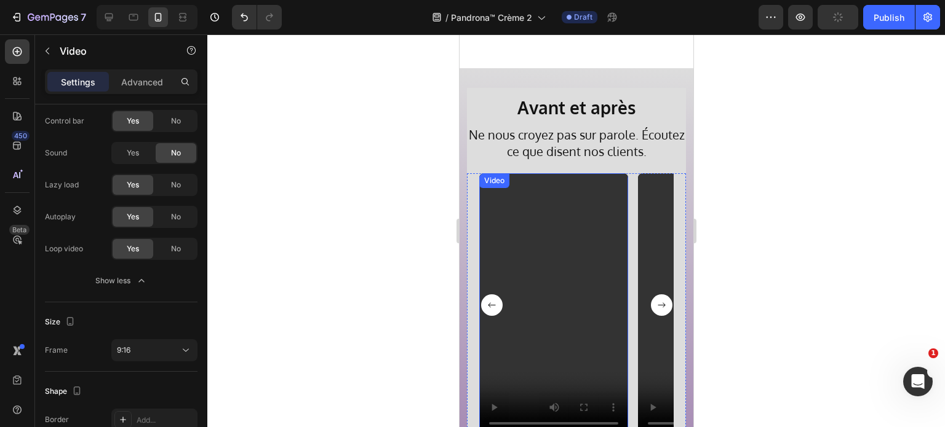
scroll to position [3316, 0]
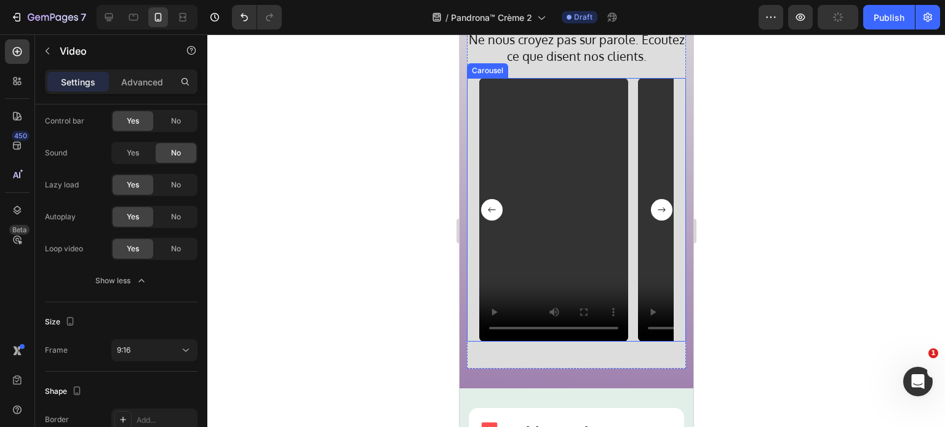
click at [650, 204] on rect "Carousel Next Arrow" at bounding box center [661, 210] width 22 height 22
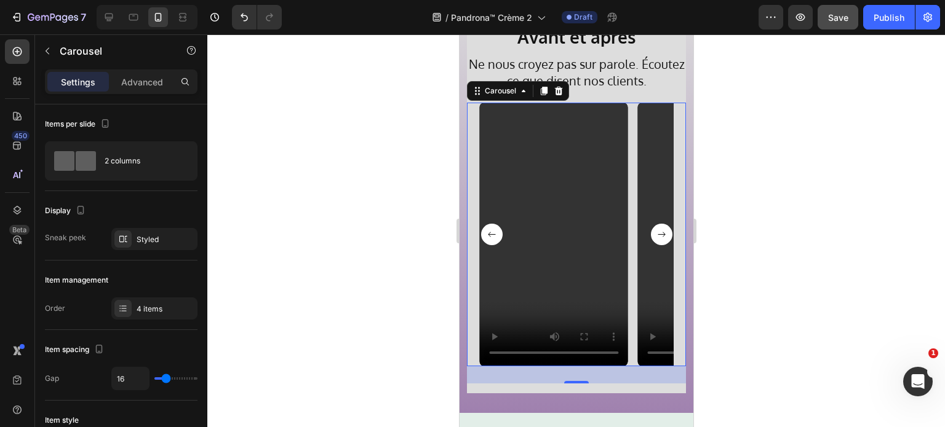
click at [652, 231] on rect "Carousel Next Arrow" at bounding box center [661, 235] width 22 height 22
click at [893, 17] on div "Publish" at bounding box center [888, 17] width 31 height 13
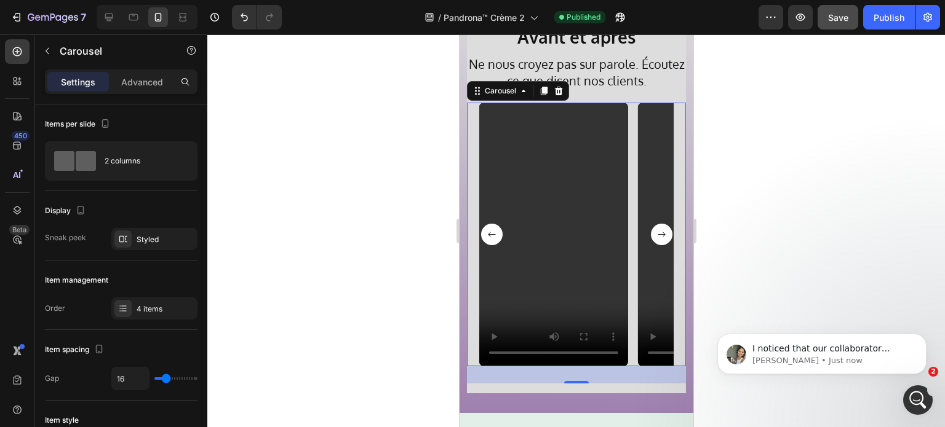
scroll to position [0, 0]
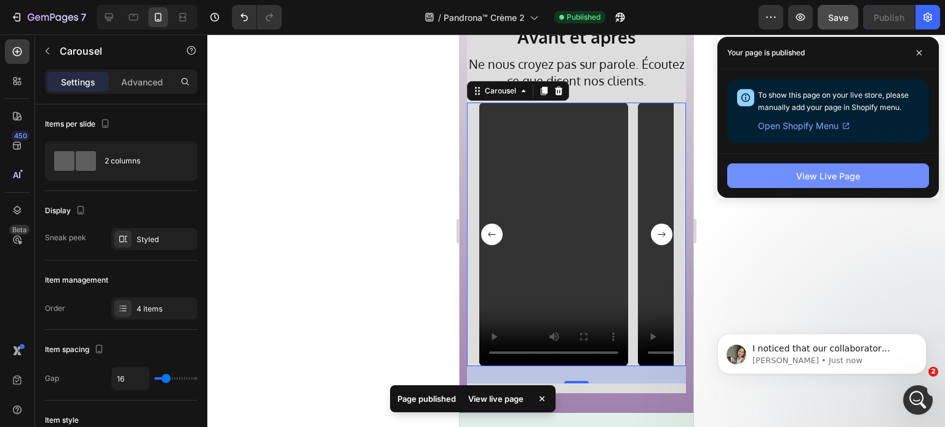
click at [812, 176] on div "View Live Page" at bounding box center [828, 176] width 64 height 13
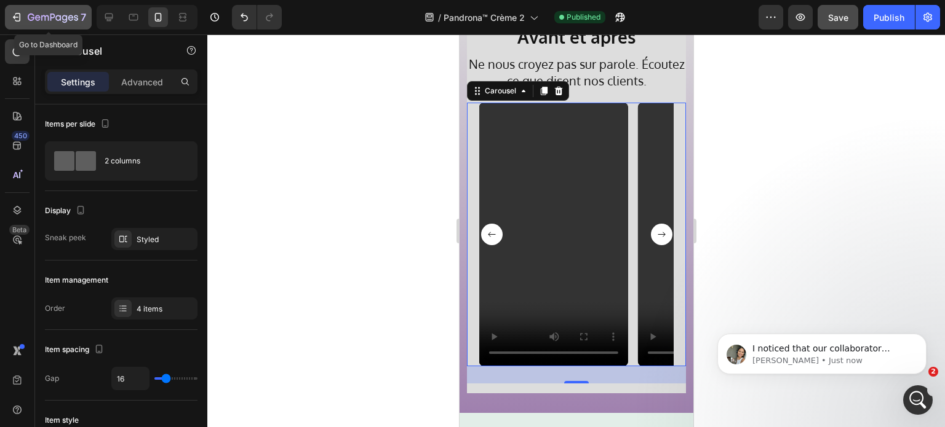
click at [32, 9] on button "7" at bounding box center [48, 17] width 87 height 25
